Goal: Information Seeking & Learning: Learn about a topic

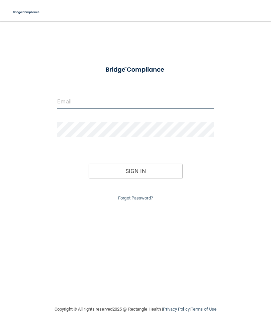
click at [176, 102] on input "email" at bounding box center [135, 101] width 156 height 15
type input "[EMAIL_ADDRESS][DOMAIN_NAME]"
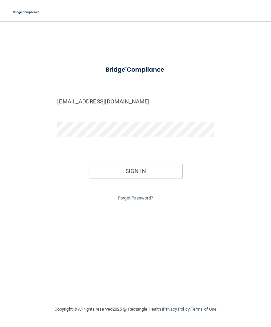
click at [175, 166] on button "Sign In" at bounding box center [136, 171] width 94 height 15
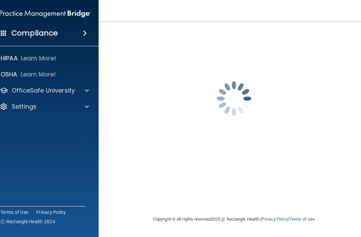
click at [90, 87] on div at bounding box center [86, 90] width 17 height 8
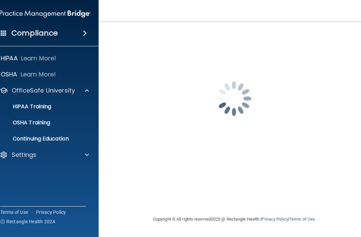
click at [57, 109] on div "HIPAA Training" at bounding box center [41, 106] width 91 height 7
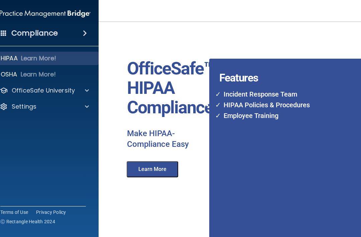
click at [167, 161] on button "Learn More" at bounding box center [153, 169] width 52 height 16
click at [267, 112] on li "Employee Training" at bounding box center [287, 115] width 134 height 11
click at [259, 113] on li "Employee Training" at bounding box center [287, 115] width 134 height 11
click at [68, 91] on p "OfficeSafe University" at bounding box center [43, 90] width 63 height 8
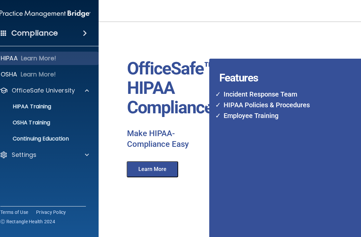
click at [53, 56] on p "Learn More!" at bounding box center [38, 58] width 35 height 8
click at [55, 107] on div "HIPAA Training" at bounding box center [41, 106] width 91 height 7
click at [37, 37] on h4 "Compliance" at bounding box center [34, 32] width 46 height 9
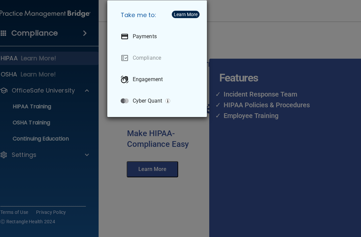
click at [271, 41] on div "Take me to: Payments Compliance Engagement Cyber Quant" at bounding box center [180, 118] width 361 height 237
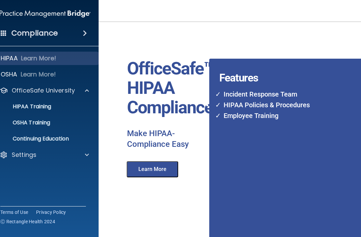
click at [2, 31] on span at bounding box center [4, 33] width 6 height 6
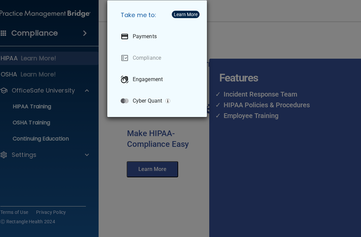
click at [140, 64] on link "Compliance" at bounding box center [158, 58] width 86 height 19
click at [146, 57] on link "Compliance" at bounding box center [158, 58] width 86 height 19
click at [248, 45] on div "Take me to: Payments Compliance Engagement Cyber Quant" at bounding box center [180, 118] width 361 height 237
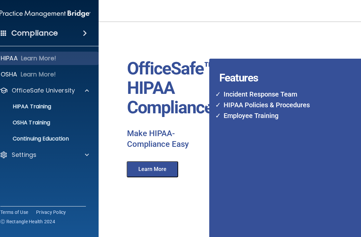
click at [83, 39] on div "Compliance" at bounding box center [45, 33] width 107 height 15
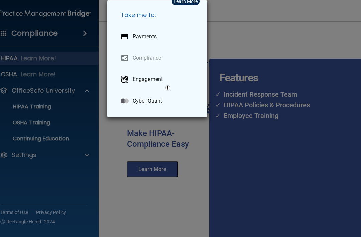
click at [88, 29] on div "Take me to: Payments Compliance Engagement Cyber Quant" at bounding box center [180, 118] width 361 height 237
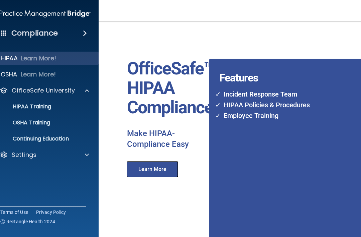
click at [51, 108] on p "HIPAA Training" at bounding box center [23, 106] width 55 height 7
click at [63, 105] on div "HIPAA Training" at bounding box center [41, 106] width 91 height 7
click at [207, 162] on div "Features Incident Response Team HIPAA Policies & Procedures Employee Training" at bounding box center [252, 134] width 97 height 213
click at [238, 112] on li "Employee Training" at bounding box center [287, 115] width 134 height 11
click at [233, 72] on h4 "Features" at bounding box center [285, 65] width 153 height 13
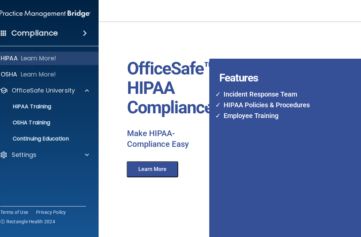
click at [138, 165] on button "Learn More" at bounding box center [153, 169] width 52 height 16
click at [80, 93] on div at bounding box center [86, 90] width 17 height 8
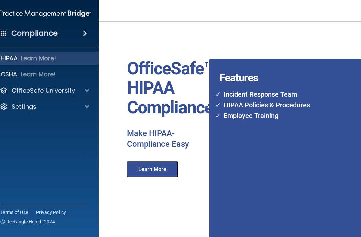
click at [85, 109] on div at bounding box center [86, 106] width 17 height 8
click at [68, 121] on p "My Account" at bounding box center [41, 122] width 91 height 7
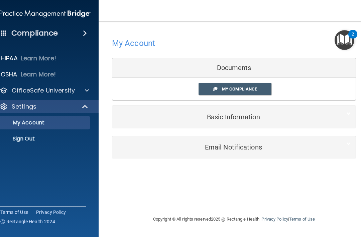
click at [243, 91] on span "My Compliance" at bounding box center [239, 88] width 35 height 5
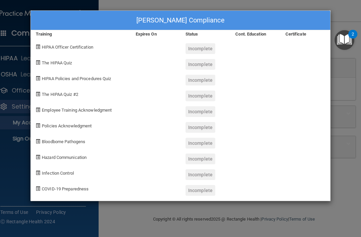
click at [271, 39] on img "Open Resource Center, 2 new notifications" at bounding box center [345, 40] width 20 height 20
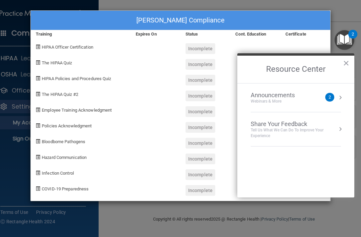
click at [271, 68] on button "×" at bounding box center [346, 63] width 6 height 11
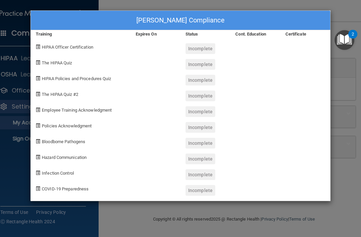
click at [271, 83] on div "[PERSON_NAME] Compliance Training Expires On Status Cont. Education Certificate…" at bounding box center [180, 118] width 361 height 237
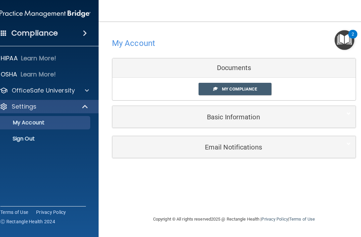
click at [62, 89] on p "OfficeSafe University" at bounding box center [43, 90] width 63 height 8
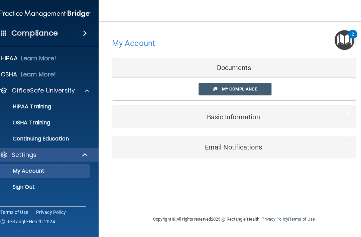
click at [62, 138] on p "Continuing Education" at bounding box center [41, 138] width 91 height 7
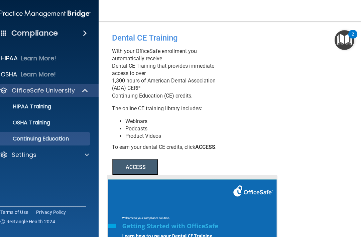
click at [54, 108] on div "HIPAA Training" at bounding box center [41, 106] width 91 height 7
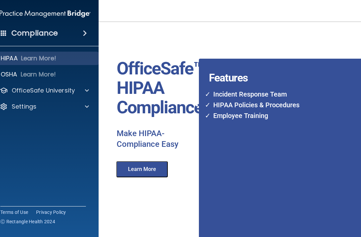
scroll to position [0, 24]
click at [226, 117] on li "Employee Training" at bounding box center [276, 115] width 134 height 11
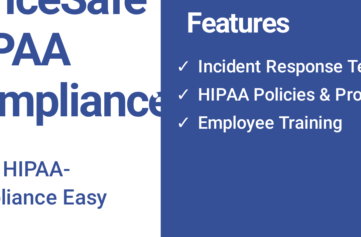
click at [209, 110] on li "Employee Training" at bounding box center [276, 115] width 134 height 11
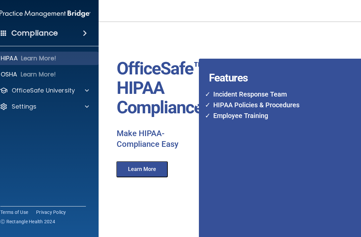
click at [194, 100] on div "Features Incident Response Team HIPAA Policies & Procedures Employee Training" at bounding box center [242, 134] width 97 height 213
click at [209, 104] on li "HIPAA Policies & Procedures" at bounding box center [276, 104] width 134 height 11
click at [80, 90] on div at bounding box center [86, 90] width 17 height 8
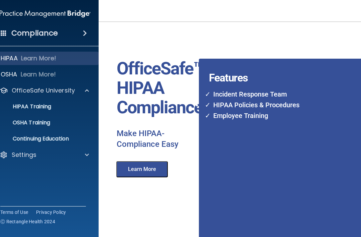
click at [58, 105] on div "HIPAA Training" at bounding box center [41, 106] width 91 height 7
click at [31, 103] on p "HIPAA Training" at bounding box center [23, 106] width 55 height 7
click at [34, 105] on p "HIPAA Training" at bounding box center [23, 106] width 55 height 7
click at [82, 28] on div "Compliance" at bounding box center [45, 33] width 107 height 15
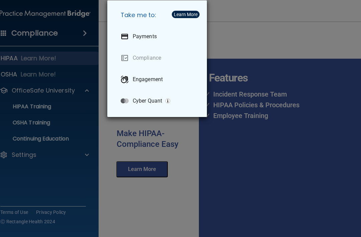
click at [239, 77] on div "Take me to: Payments Compliance Engagement Cyber Quant" at bounding box center [180, 118] width 361 height 237
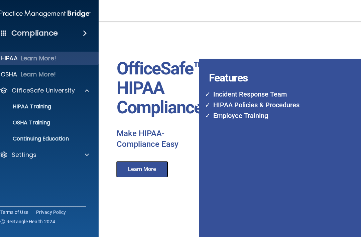
click at [80, 158] on div at bounding box center [86, 155] width 17 height 8
click at [43, 174] on p "My Account" at bounding box center [41, 170] width 91 height 7
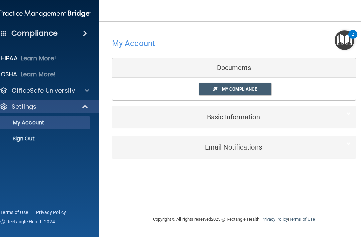
click at [257, 90] on span "My Compliance" at bounding box center [239, 88] width 35 height 5
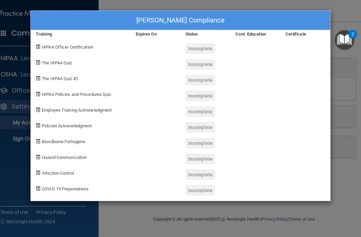
click at [69, 50] on div "HIPAA Officer Certification" at bounding box center [81, 46] width 100 height 16
click at [59, 49] on span "HIPAA Officer Certification" at bounding box center [68, 46] width 52 height 5
click at [35, 46] on div "HIPAA Officer Certification" at bounding box center [81, 46] width 100 height 16
click at [271, 96] on div "[PERSON_NAME] Compliance Training Expires On Status Cont. Education Certificate…" at bounding box center [180, 118] width 361 height 237
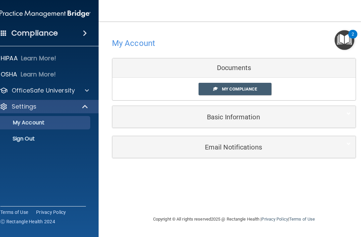
click at [85, 90] on span at bounding box center [87, 90] width 4 height 8
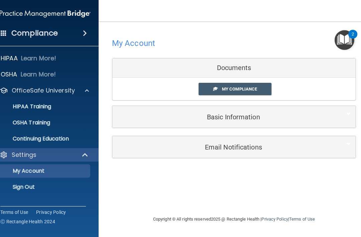
click at [46, 105] on p "HIPAA Training" at bounding box center [23, 106] width 55 height 7
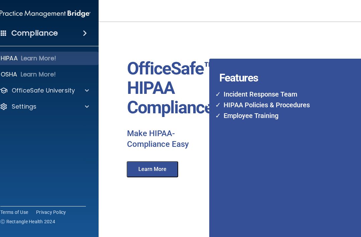
click at [252, 118] on li "Employee Training" at bounding box center [287, 115] width 134 height 11
click at [162, 165] on button "Learn More" at bounding box center [153, 169] width 52 height 16
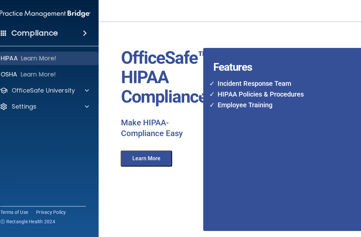
scroll to position [11, 6]
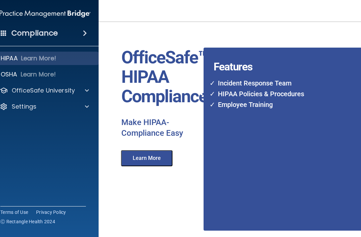
click at [72, 106] on div "Settings" at bounding box center [36, 106] width 83 height 8
click at [45, 122] on p "My Account" at bounding box center [41, 122] width 91 height 7
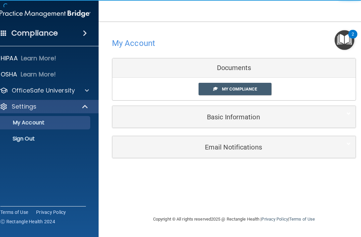
click at [241, 87] on span "My Compliance" at bounding box center [239, 88] width 35 height 5
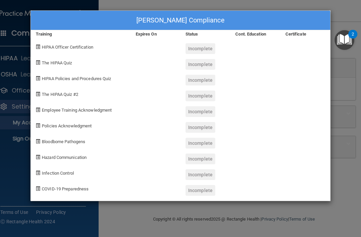
click at [58, 214] on div "[PERSON_NAME] Compliance Training Expires On Status Cont. Education Certificate…" at bounding box center [180, 118] width 361 height 237
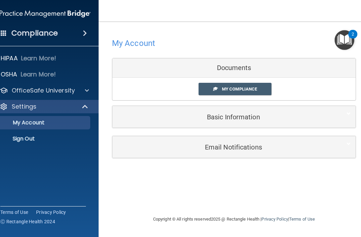
click at [271, 1] on nav "Toggle navigation [PERSON_NAME] [EMAIL_ADDRESS][DOMAIN_NAME] Manage My Enterpri…" at bounding box center [234, 10] width 271 height 21
